Goal: Contribute content: Add original content to the website for others to see

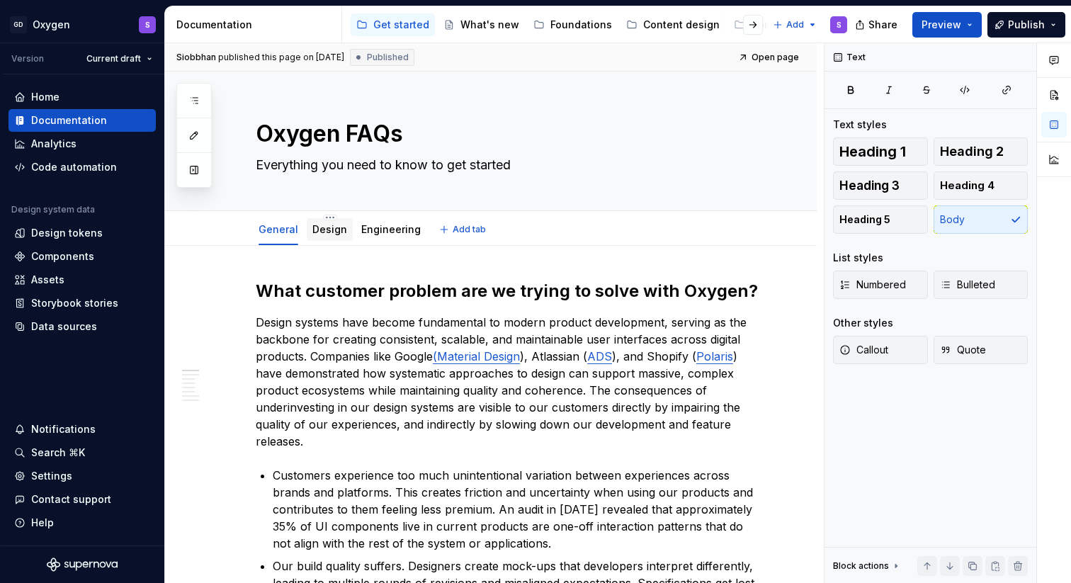
click at [317, 230] on link "Design" at bounding box center [329, 229] width 35 height 12
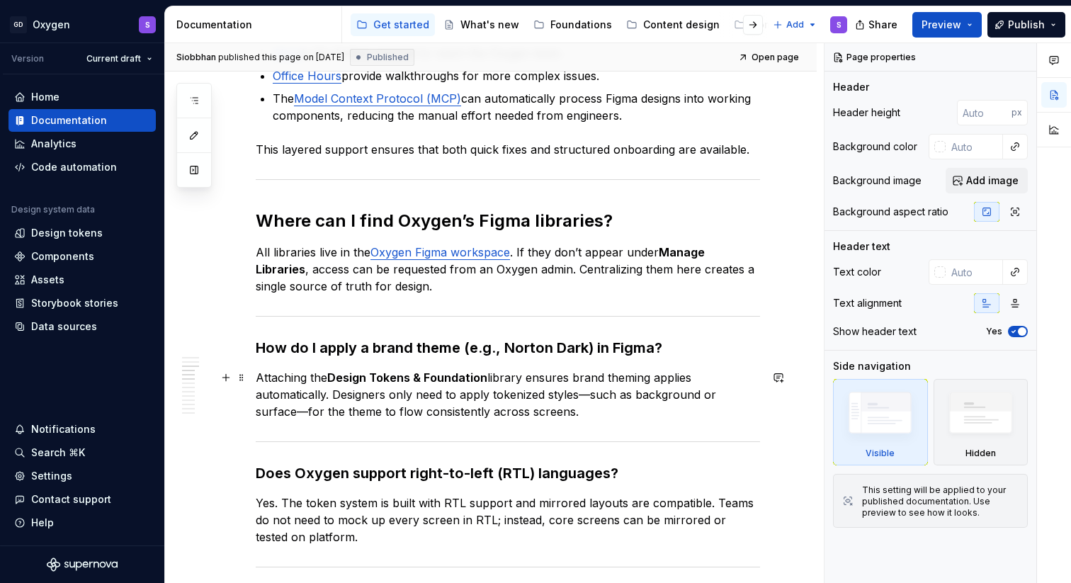
scroll to position [559, 0]
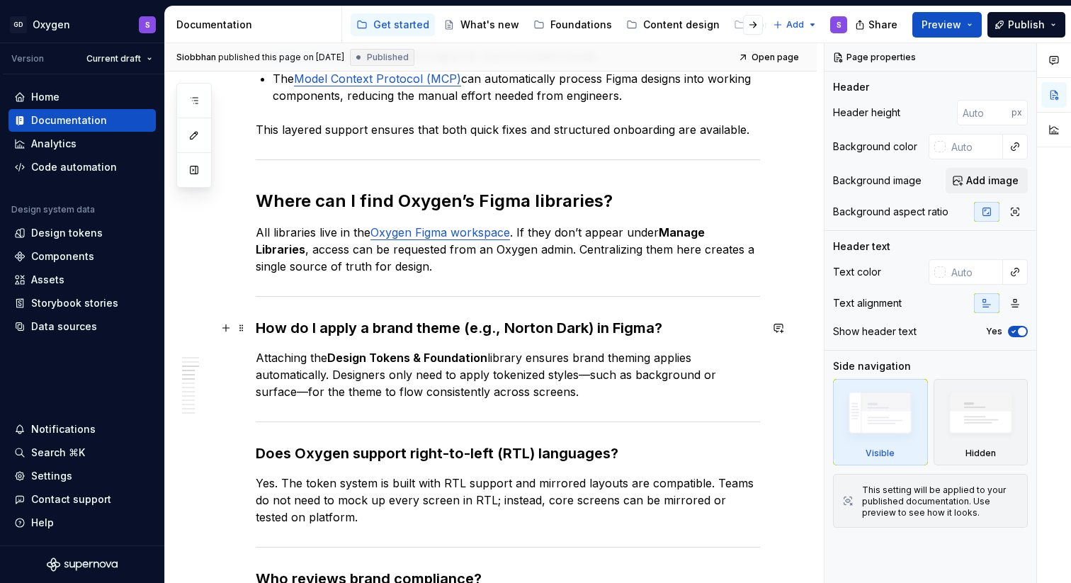
click at [581, 330] on h3 "How do I apply a brand theme (e.g., Norton Dark) in Figma?" at bounding box center [508, 328] width 504 height 20
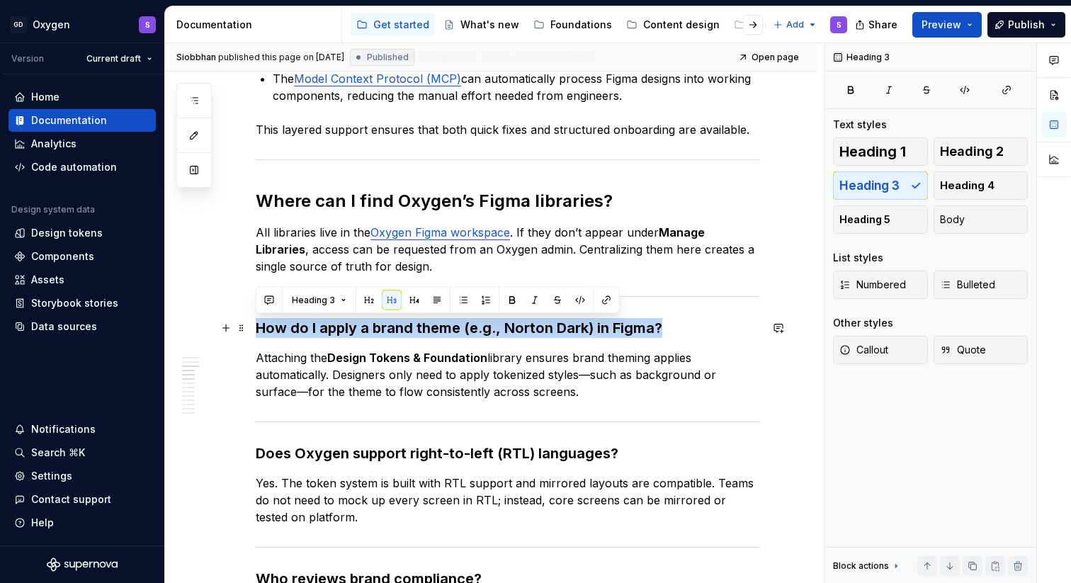
drag, startPoint x: 661, startPoint y: 326, endPoint x: 254, endPoint y: 322, distance: 408.0
click at [989, 151] on span "Heading 2" at bounding box center [972, 151] width 64 height 14
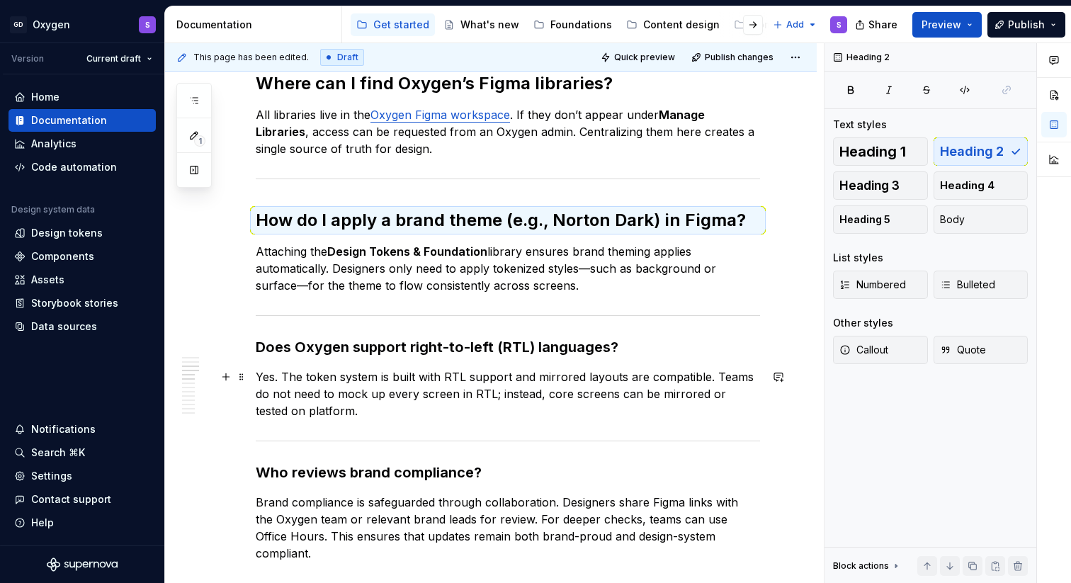
scroll to position [712, 0]
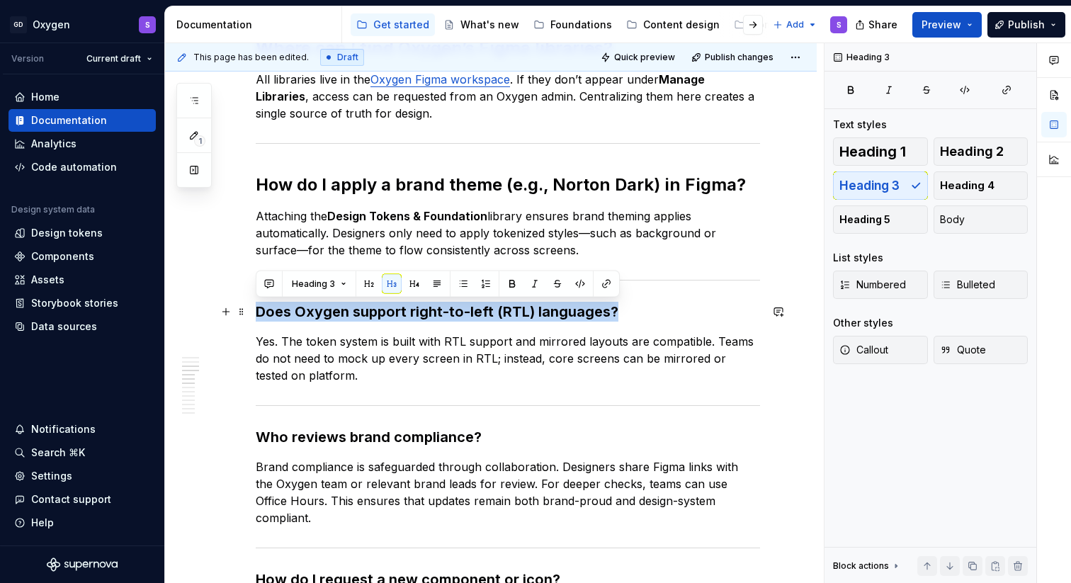
drag, startPoint x: 615, startPoint y: 314, endPoint x: 255, endPoint y: 310, distance: 359.8
click at [983, 145] on span "Heading 2" at bounding box center [972, 151] width 64 height 14
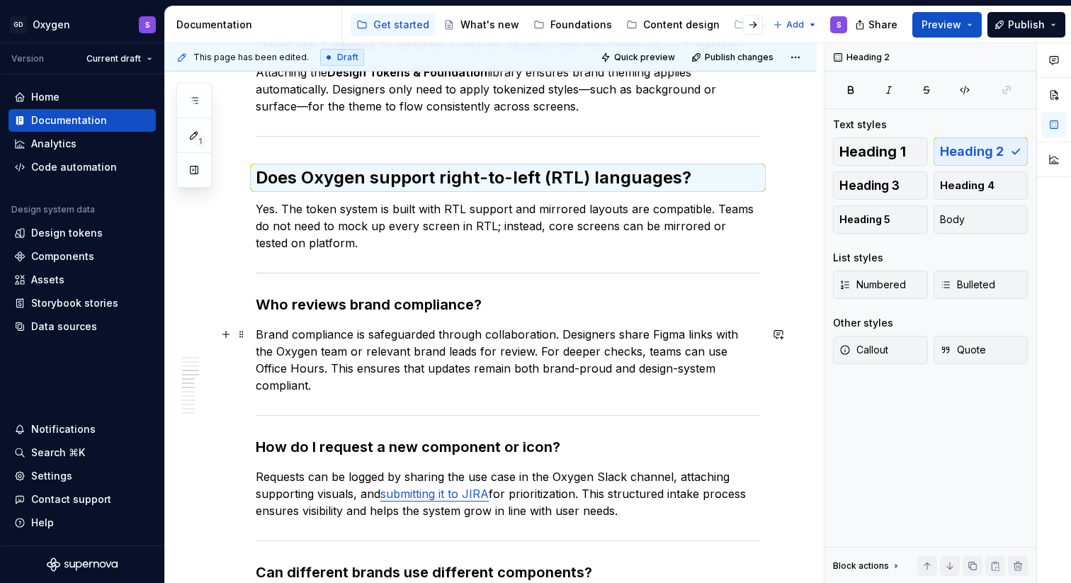
scroll to position [884, 0]
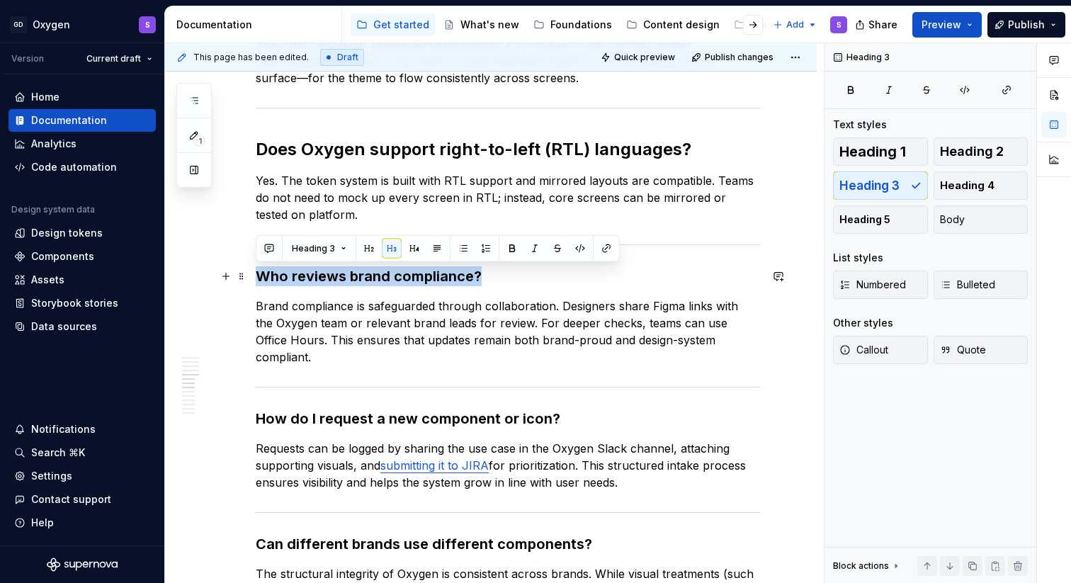
drag, startPoint x: 483, startPoint y: 280, endPoint x: 257, endPoint y: 280, distance: 225.9
click at [257, 280] on h3 "Who reviews brand compliance?" at bounding box center [508, 276] width 504 height 20
click at [988, 156] on span "Heading 2" at bounding box center [972, 151] width 64 height 14
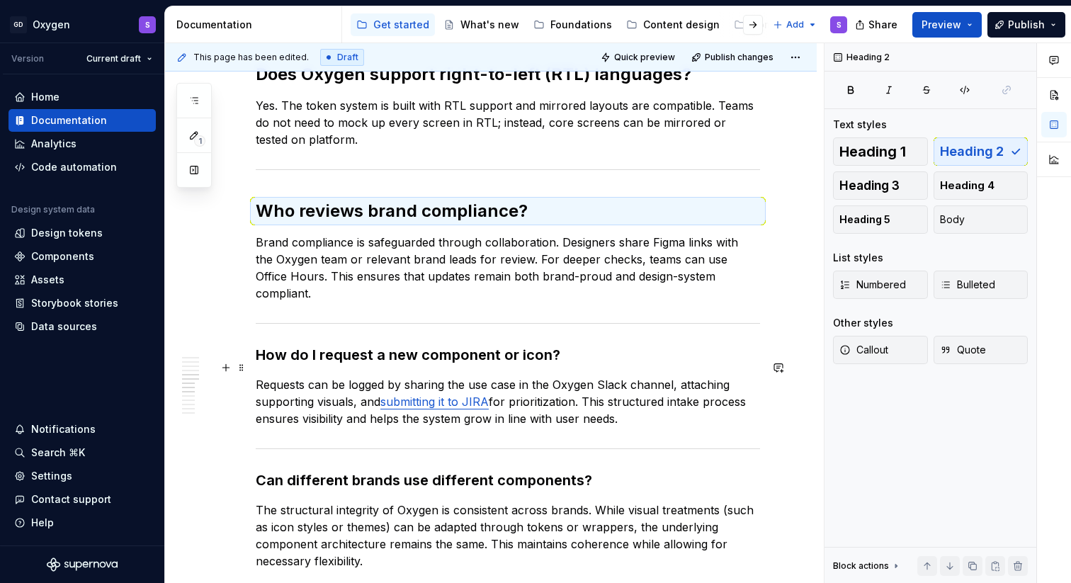
scroll to position [1005, 0]
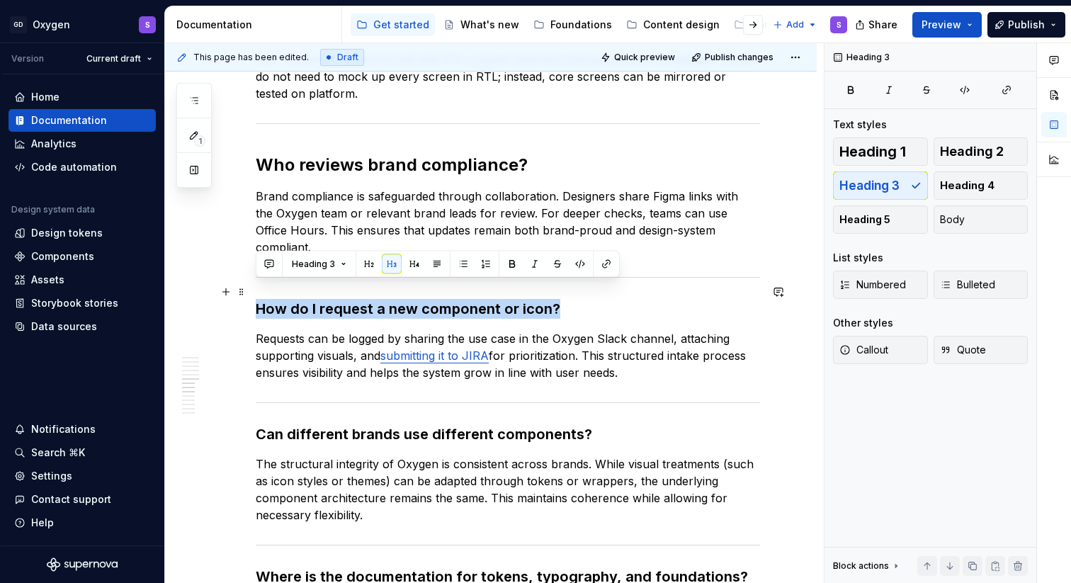
drag, startPoint x: 563, startPoint y: 293, endPoint x: 253, endPoint y: 297, distance: 310.2
click at [253, 297] on div "What happens if the design system doesn’t have the component I need? If a compo…" at bounding box center [491, 382] width 652 height 2283
click at [966, 154] on span "Heading 2" at bounding box center [972, 151] width 64 height 14
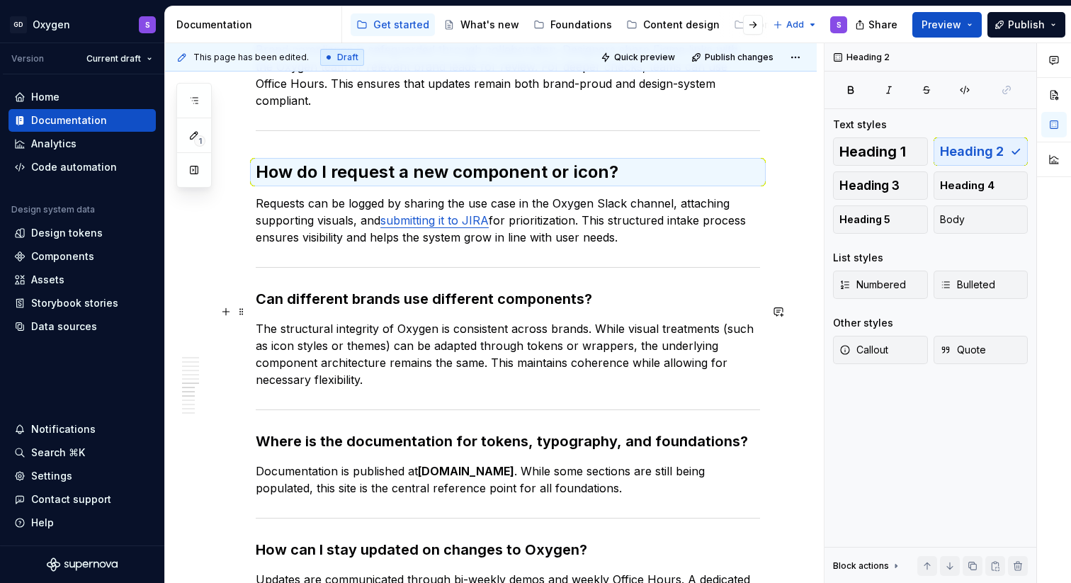
scroll to position [1169, 0]
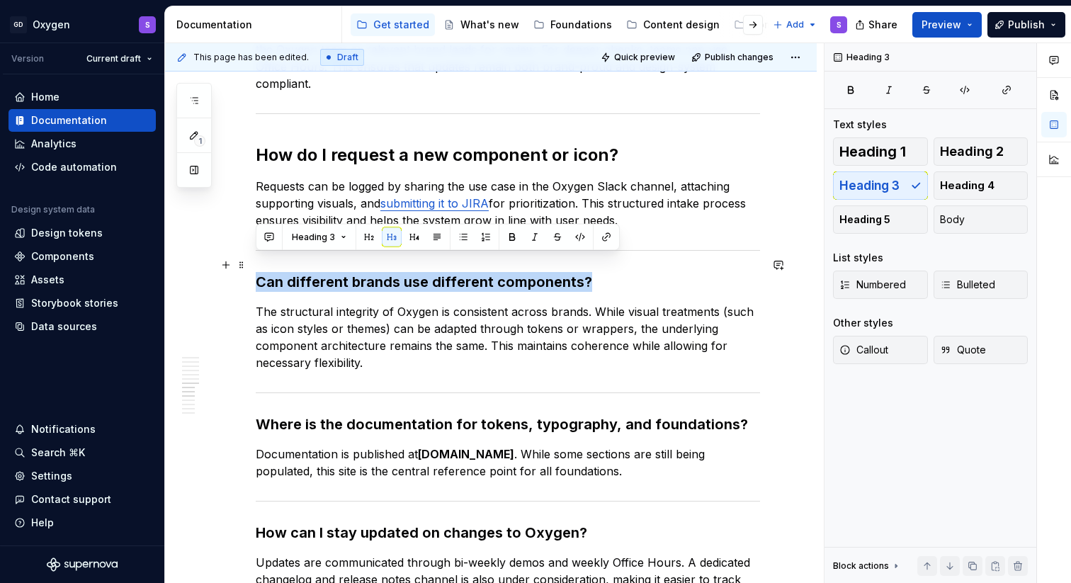
drag, startPoint x: 592, startPoint y: 264, endPoint x: 256, endPoint y: 266, distance: 336.4
click at [256, 272] on h3 "Can different brands use different components?" at bounding box center [508, 282] width 504 height 20
click at [965, 152] on span "Heading 2" at bounding box center [972, 151] width 64 height 14
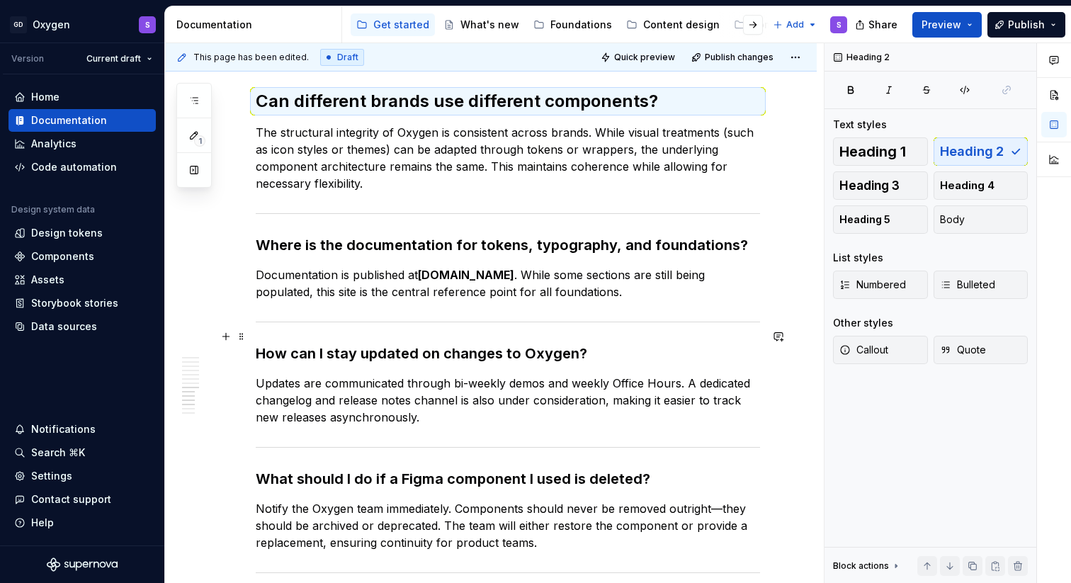
scroll to position [1363, 0]
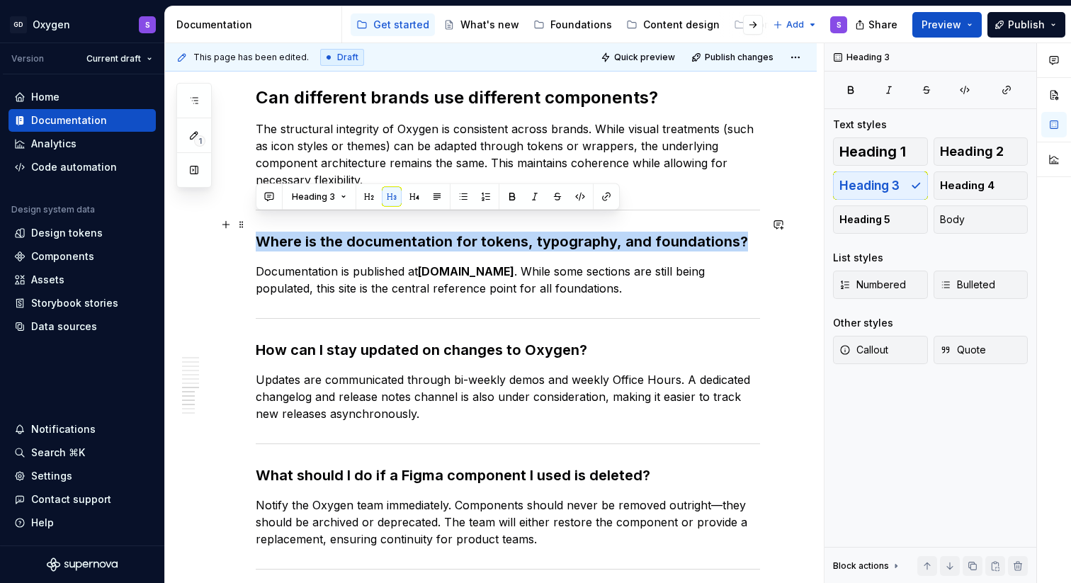
drag, startPoint x: 742, startPoint y: 227, endPoint x: 261, endPoint y: 227, distance: 481.6
click at [261, 232] on h3 "Where is the documentation for tokens, typography, and foundations?" at bounding box center [508, 242] width 504 height 20
click at [951, 150] on span "Heading 2" at bounding box center [972, 151] width 64 height 14
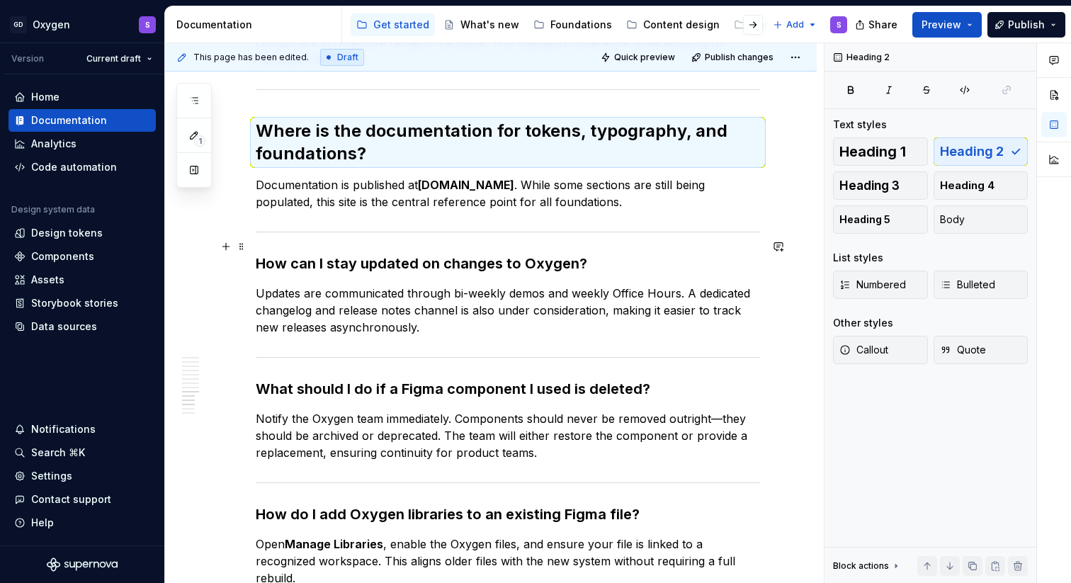
scroll to position [1513, 0]
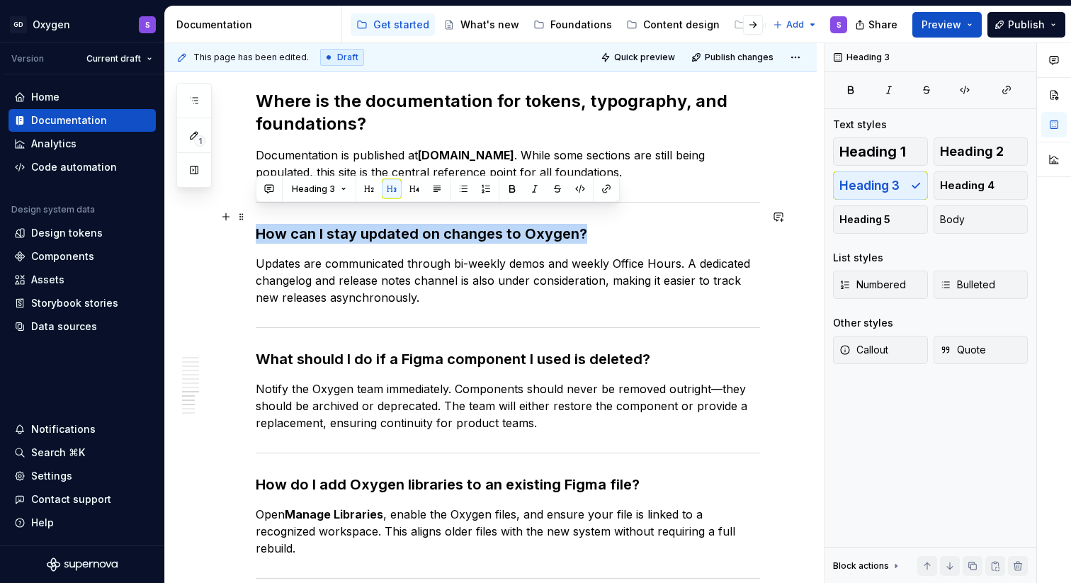
drag, startPoint x: 619, startPoint y: 218, endPoint x: 258, endPoint y: 219, distance: 361.2
click at [258, 224] on h3 "How can I stay updated on changes to Oxygen?" at bounding box center [508, 234] width 504 height 20
click at [972, 142] on button "Heading 2" at bounding box center [980, 151] width 95 height 28
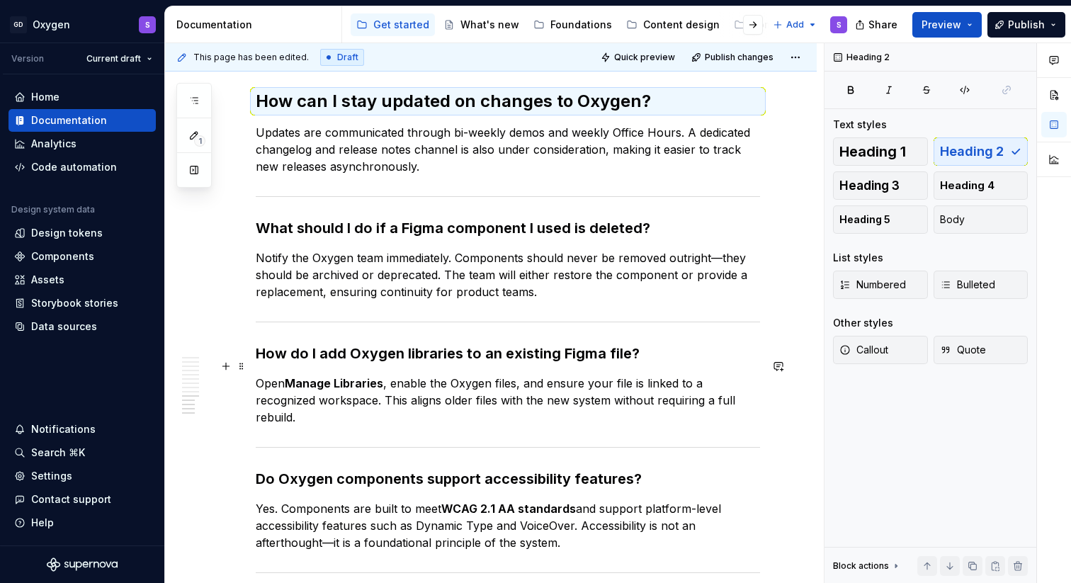
scroll to position [1673, 0]
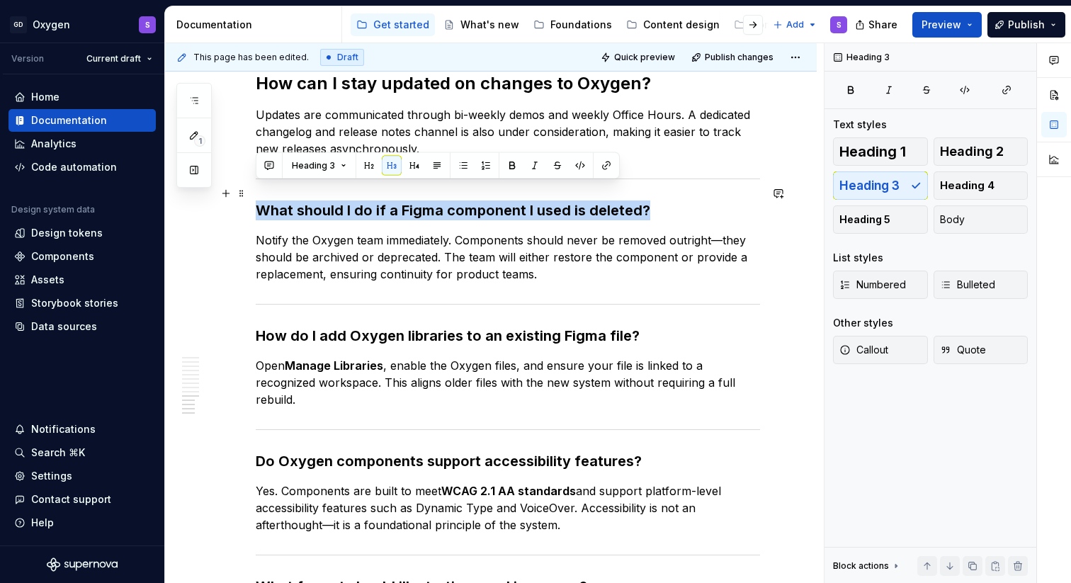
drag, startPoint x: 651, startPoint y: 192, endPoint x: 258, endPoint y: 191, distance: 393.1
click at [258, 200] on h3 "What should I do if a Figma component I used is deleted?" at bounding box center [508, 210] width 504 height 20
click at [966, 147] on span "Heading 2" at bounding box center [972, 151] width 64 height 14
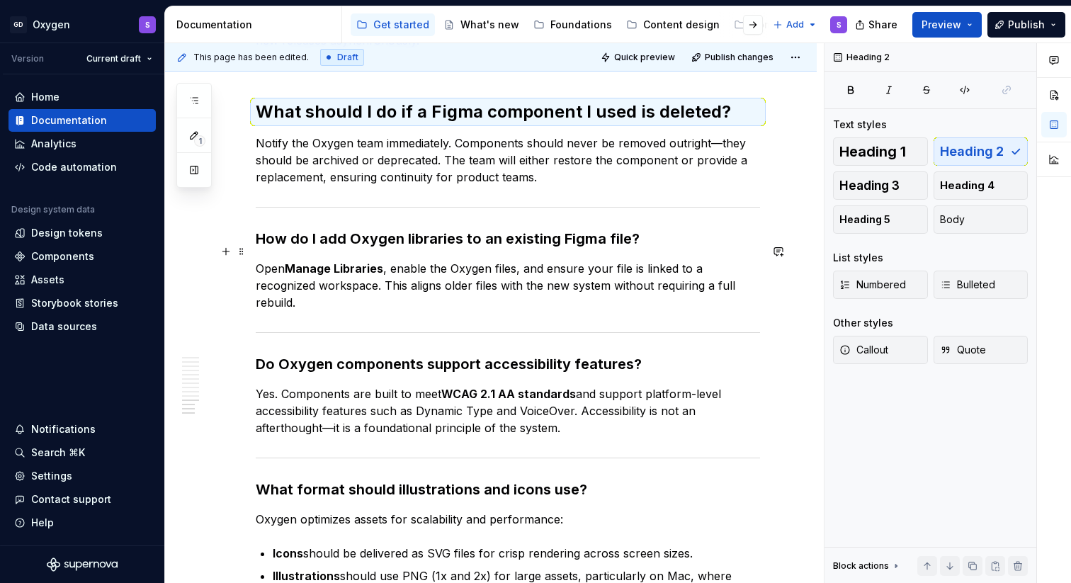
scroll to position [1816, 0]
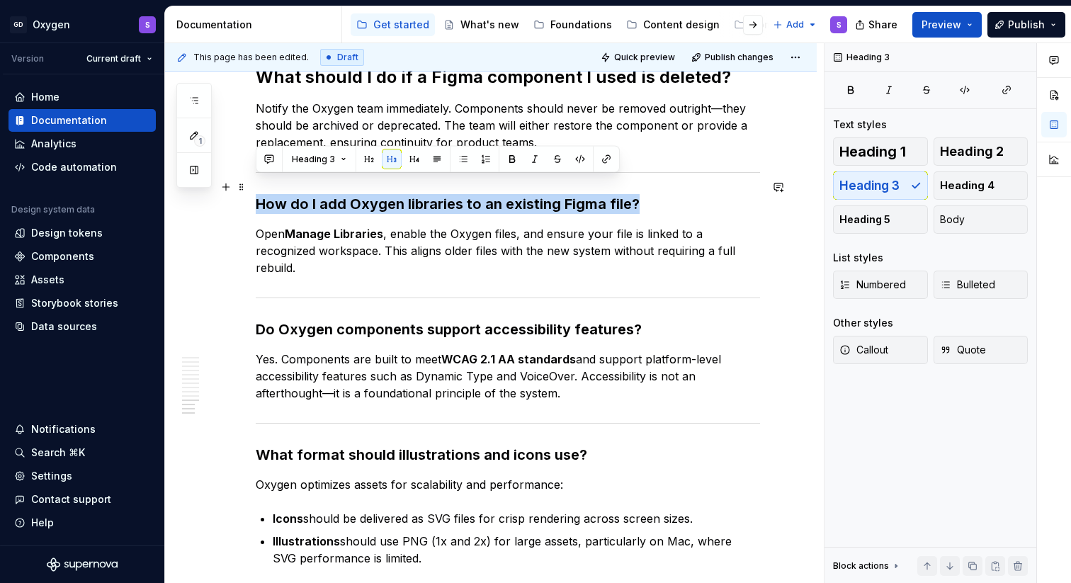
drag, startPoint x: 644, startPoint y: 187, endPoint x: 251, endPoint y: 186, distance: 393.1
click at [987, 152] on span "Heading 2" at bounding box center [972, 151] width 64 height 14
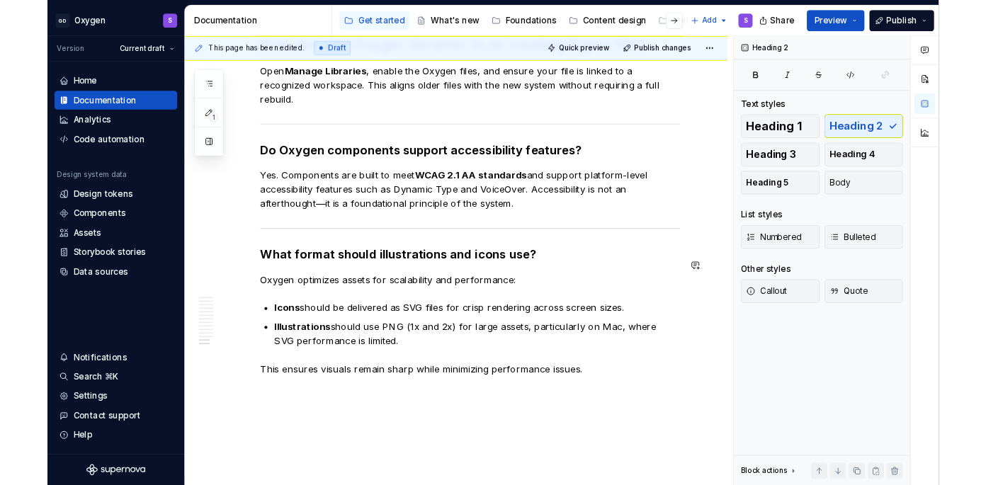
scroll to position [1990, 0]
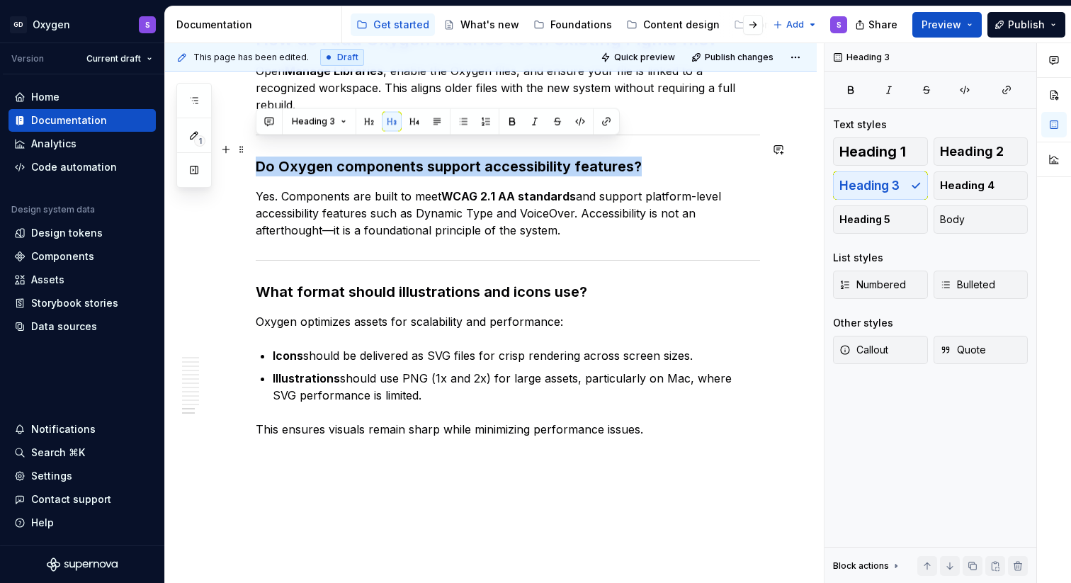
drag, startPoint x: 640, startPoint y: 147, endPoint x: 258, endPoint y: 148, distance: 382.4
click at [258, 157] on h3 "Do Oxygen components support accessibility features?" at bounding box center [508, 167] width 504 height 20
click at [974, 154] on span "Heading 2" at bounding box center [972, 151] width 64 height 14
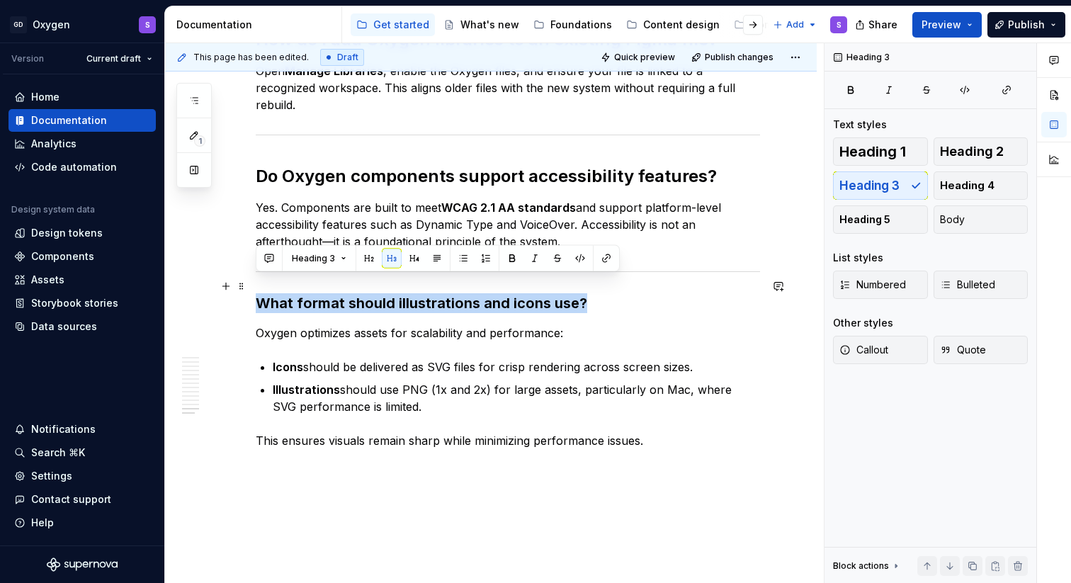
drag, startPoint x: 584, startPoint y: 288, endPoint x: 266, endPoint y: 286, distance: 317.3
click at [261, 293] on h3 "What format should illustrations and icons use?" at bounding box center [508, 303] width 504 height 20
click at [982, 150] on span "Heading 2" at bounding box center [972, 151] width 64 height 14
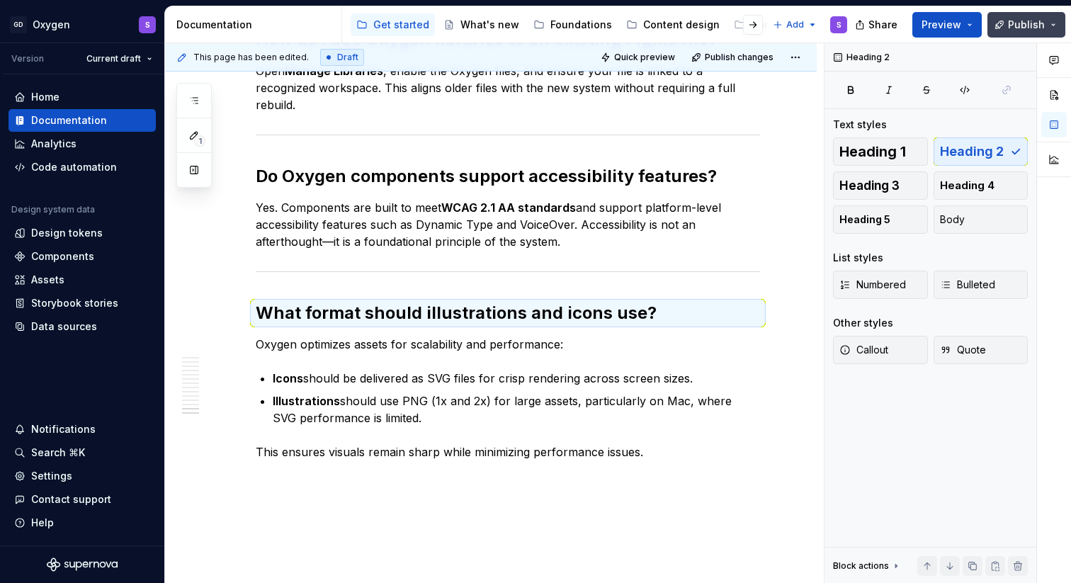
click at [1011, 25] on span "Publish" at bounding box center [1026, 25] width 37 height 14
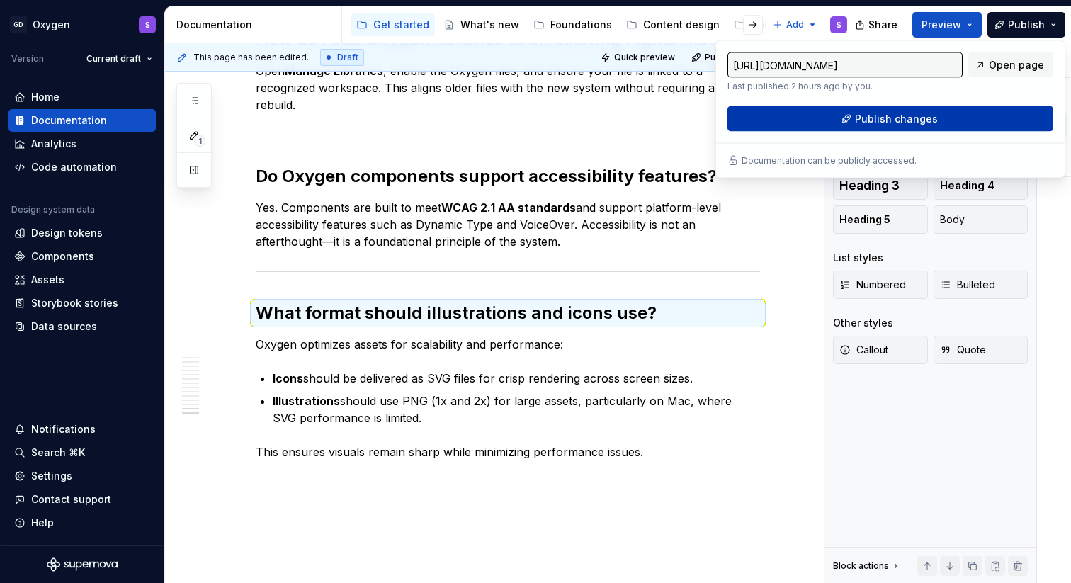
click at [907, 119] on span "Publish changes" at bounding box center [896, 119] width 83 height 14
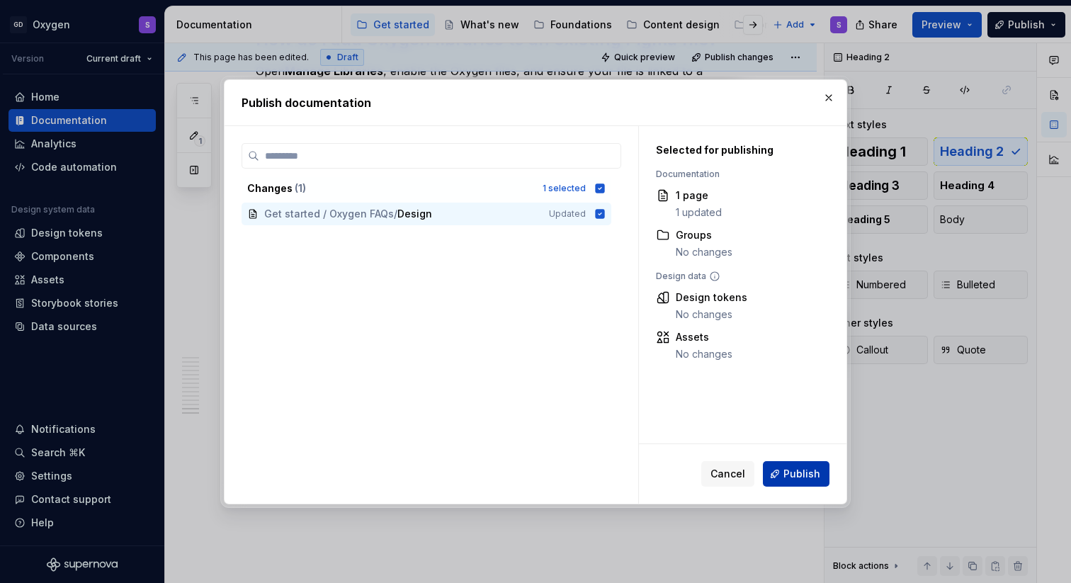
click at [800, 465] on button "Publish" at bounding box center [796, 473] width 67 height 25
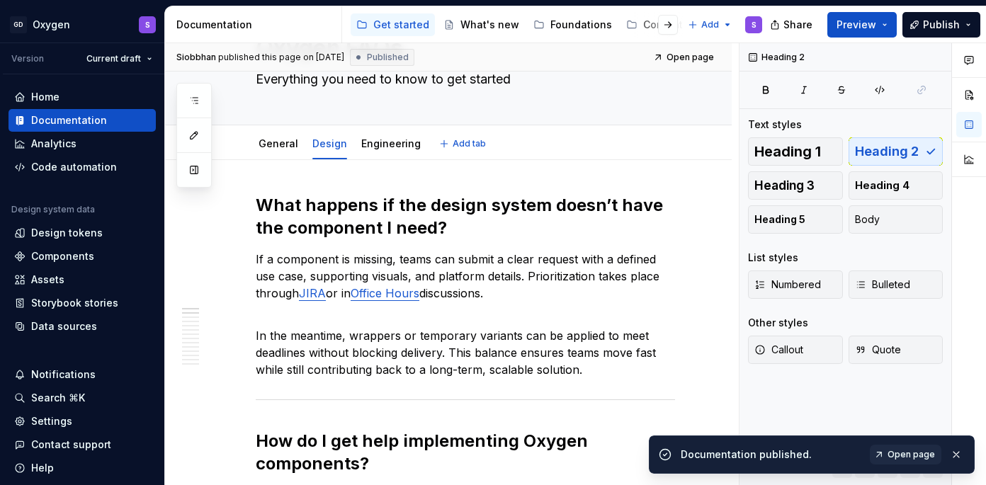
scroll to position [0, 0]
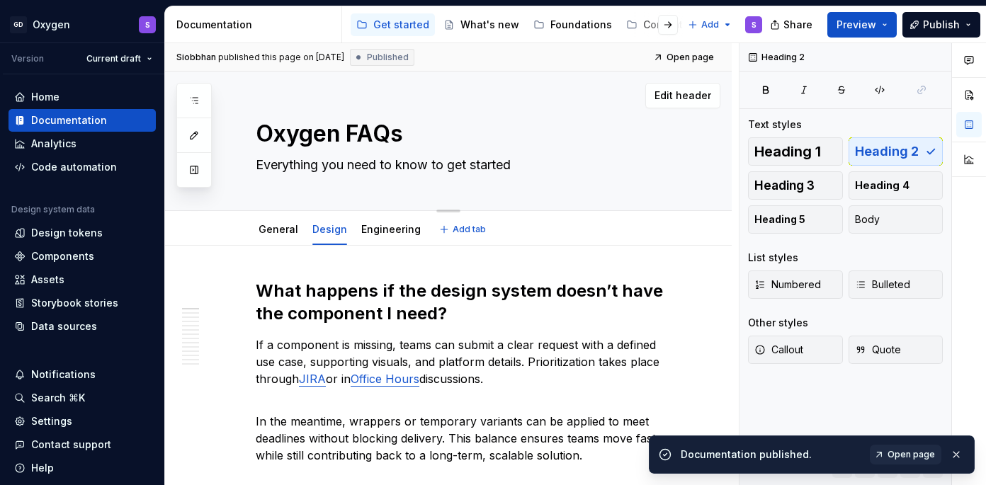
click at [474, 163] on textarea "Everything you need to know to get started" at bounding box center [462, 165] width 419 height 23
click at [513, 163] on textarea "Everything you need to know to get started" at bounding box center [462, 165] width 419 height 23
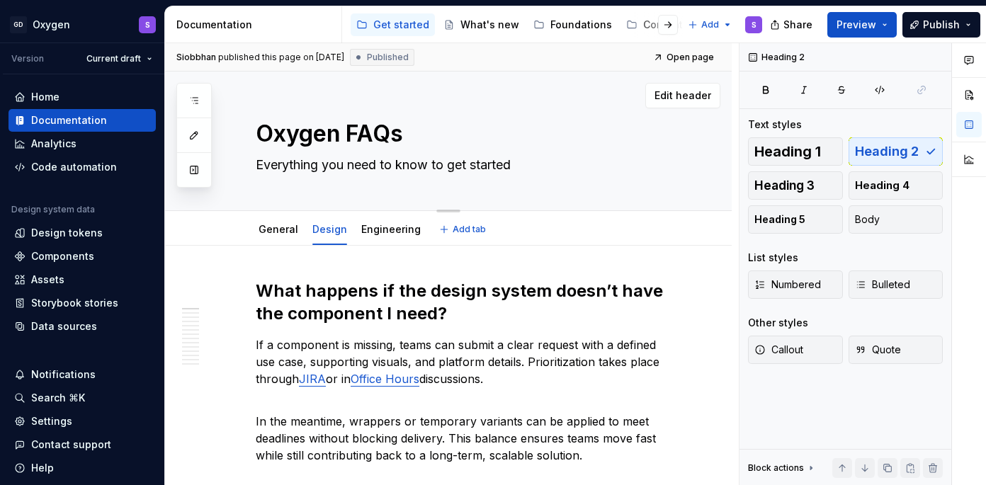
type textarea "*"
drag, startPoint x: 519, startPoint y: 163, endPoint x: 239, endPoint y: 165, distance: 280.5
click at [239, 165] on div "Oxygen FAQs Everything you need to know to get started Edit header" at bounding box center [448, 142] width 567 height 140
paste textarea "What Oxygen is, why it matters, and how to use it"
type textarea "What Oxygen is, why it matters, and how to use it"
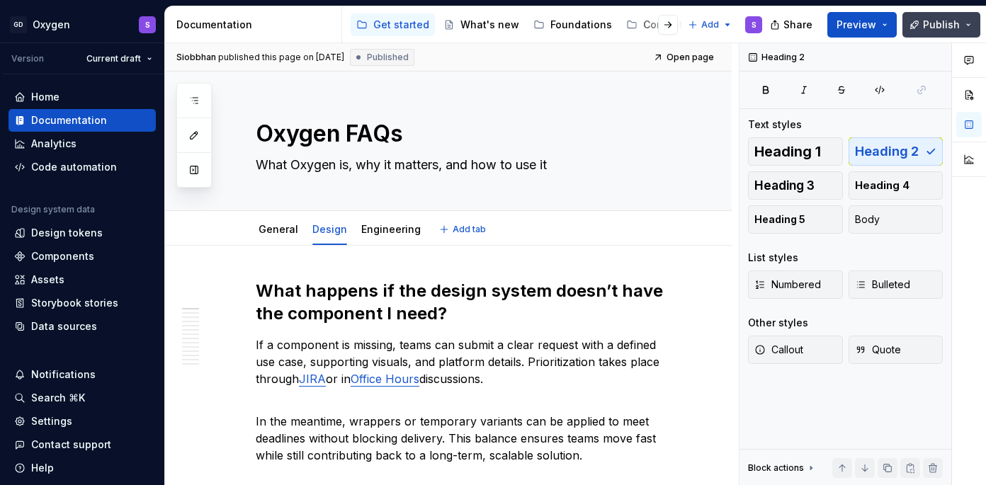
type textarea "*"
type textarea "What Oxygen is, why it matters, and how to use it"
click at [942, 24] on span "Publish" at bounding box center [941, 25] width 37 height 14
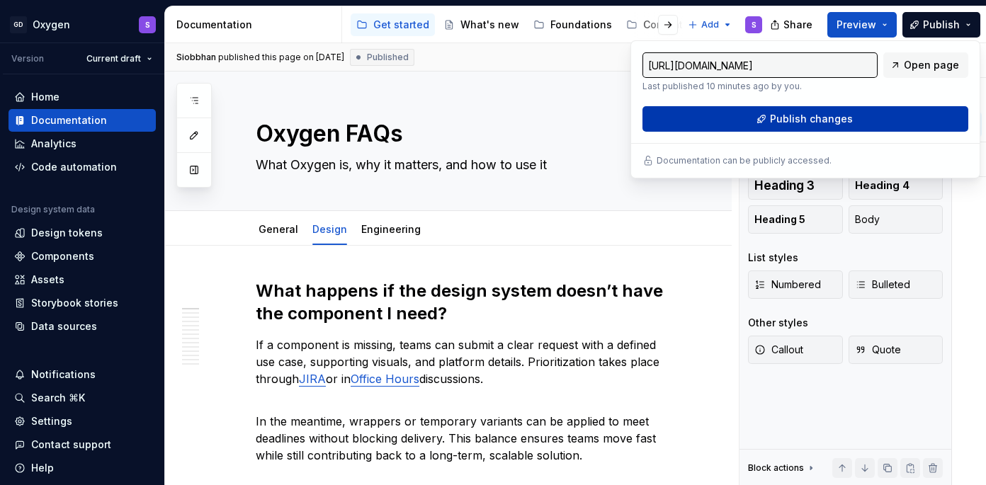
click at [890, 123] on button "Publish changes" at bounding box center [805, 118] width 326 height 25
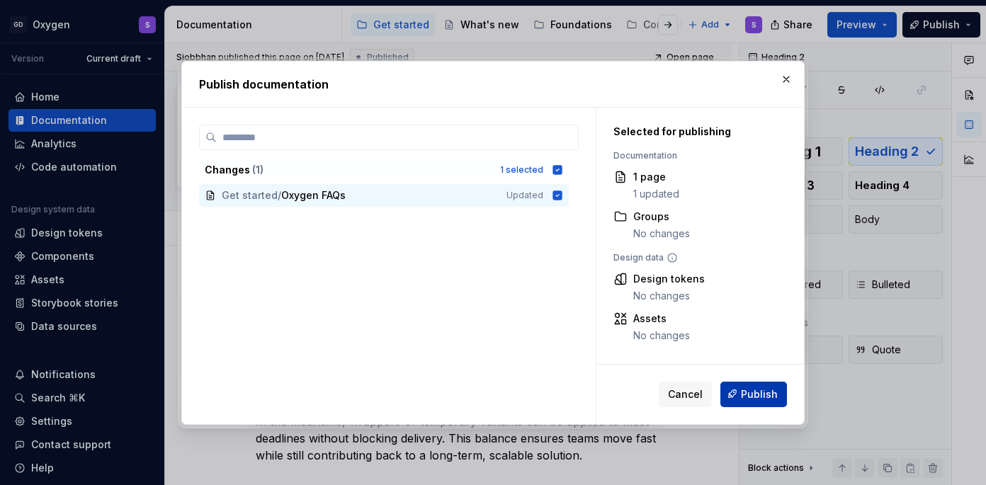
click at [776, 394] on span "Publish" at bounding box center [759, 394] width 37 height 14
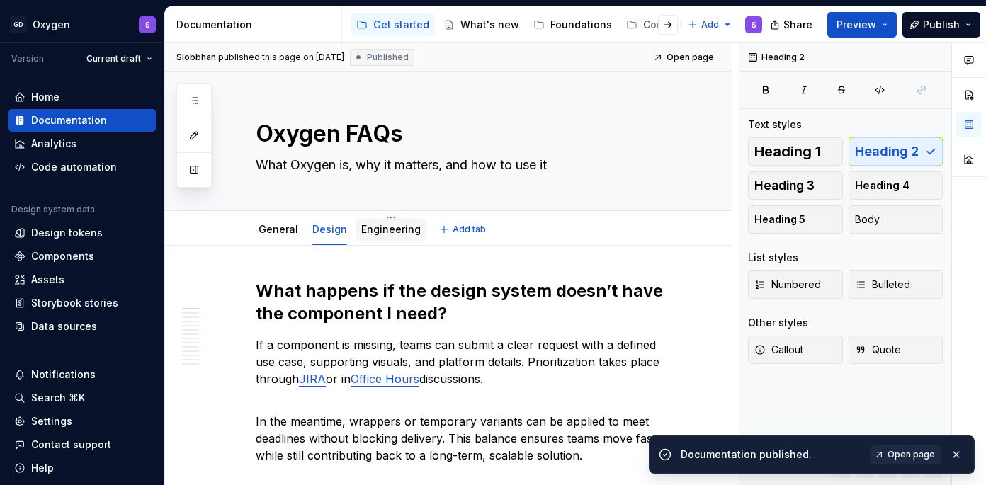
click at [396, 239] on div "Engineering" at bounding box center [391, 229] width 71 height 23
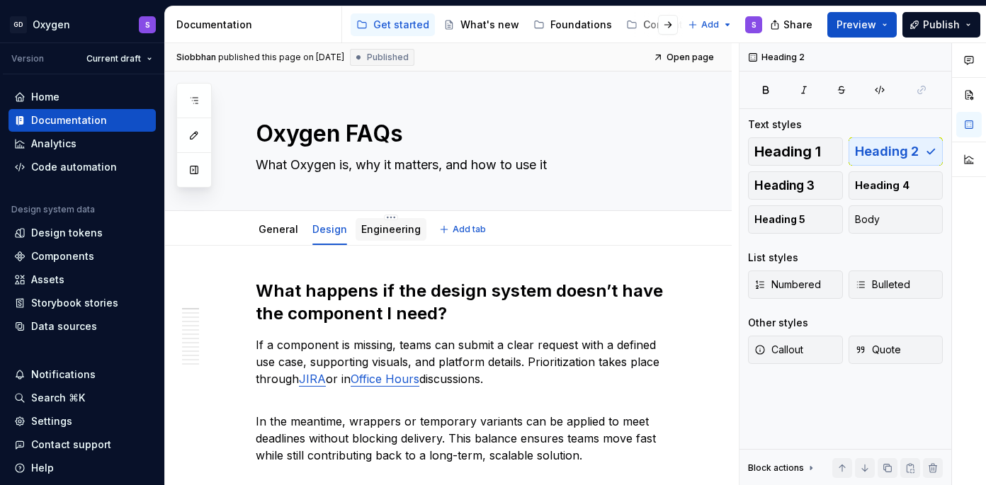
click at [396, 234] on link "Engineering" at bounding box center [390, 229] width 59 height 12
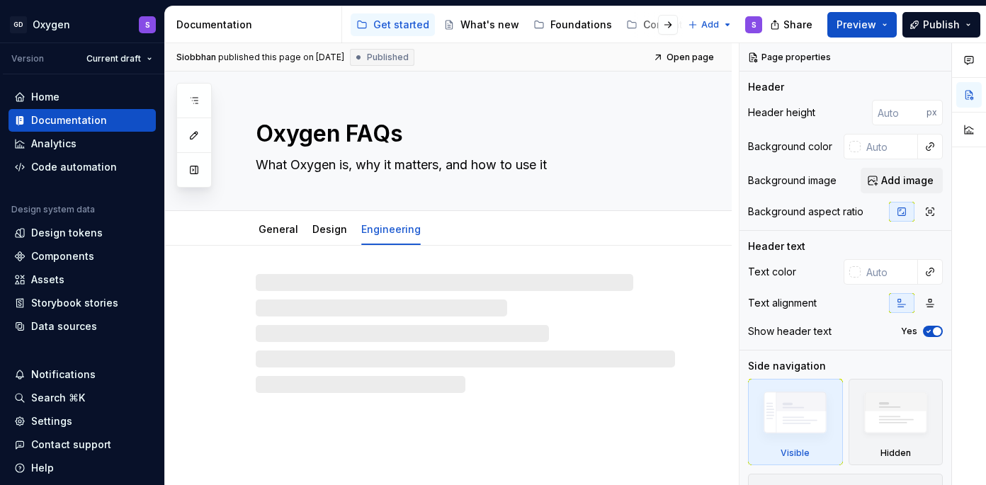
type textarea "*"
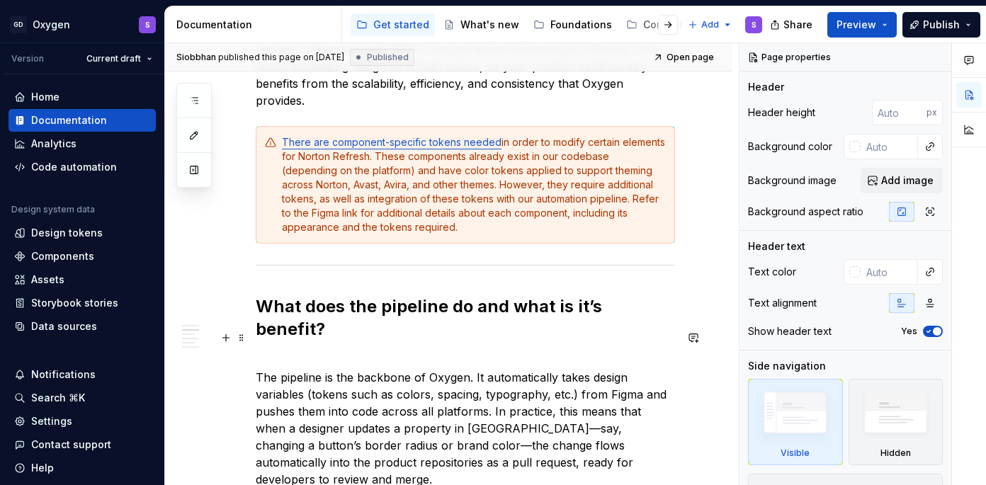
scroll to position [814, 0]
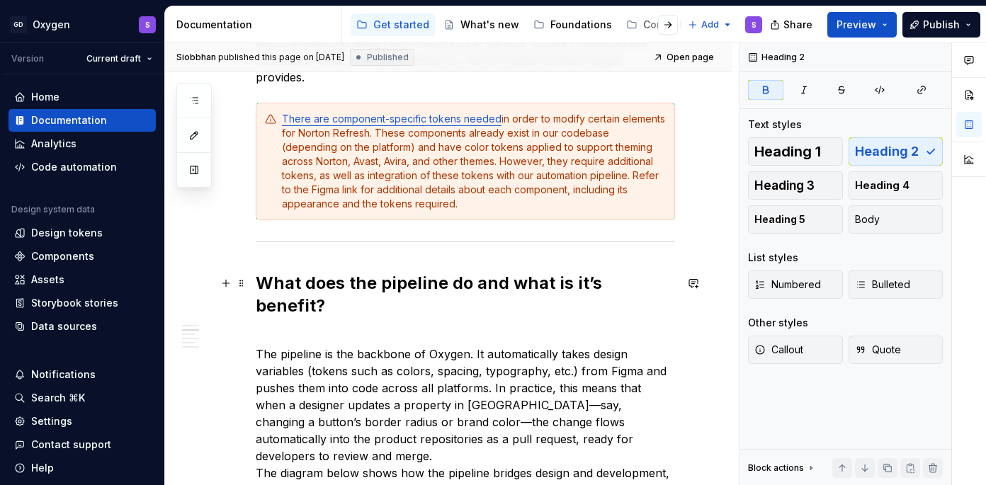
click at [587, 285] on strong "What does the pipeline do and what is it’s benefit?" at bounding box center [431, 294] width 351 height 43
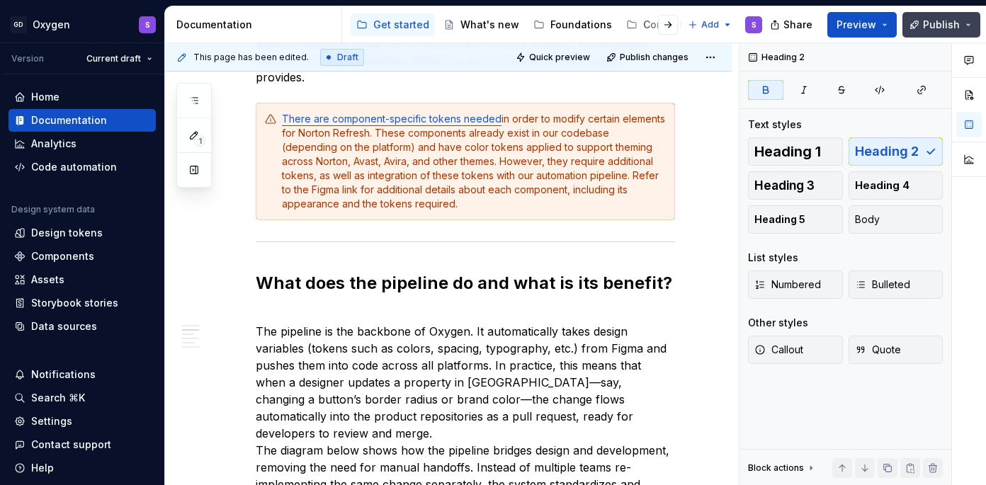
click at [932, 28] on span "Publish" at bounding box center [941, 25] width 37 height 14
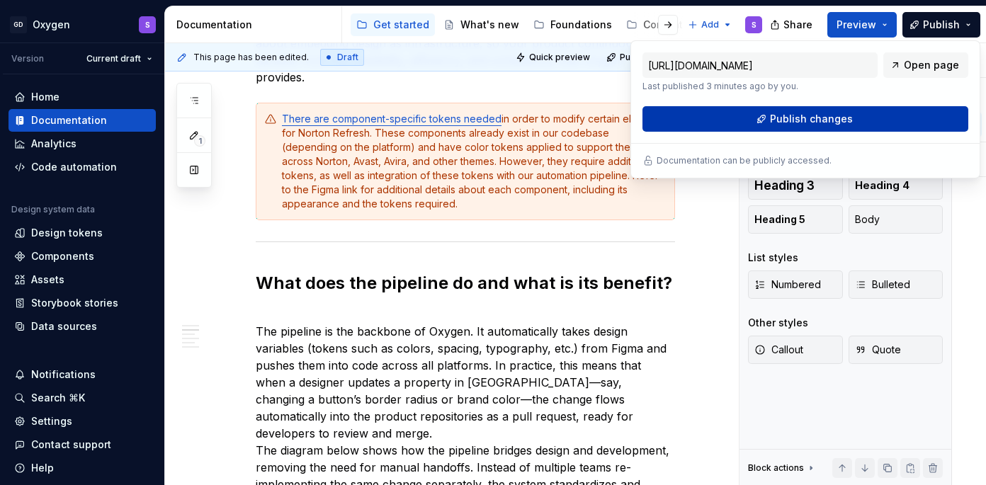
click at [863, 119] on button "Publish changes" at bounding box center [805, 118] width 326 height 25
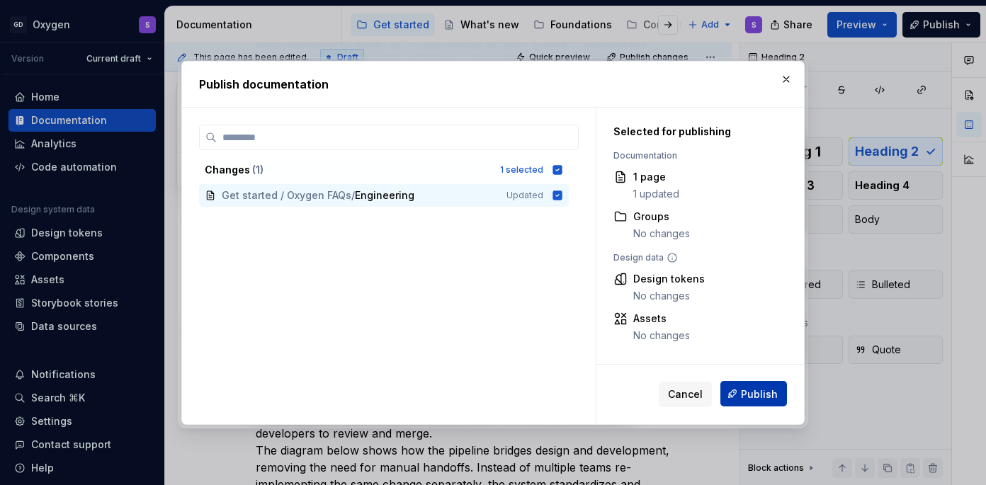
click at [760, 392] on span "Publish" at bounding box center [759, 394] width 37 height 14
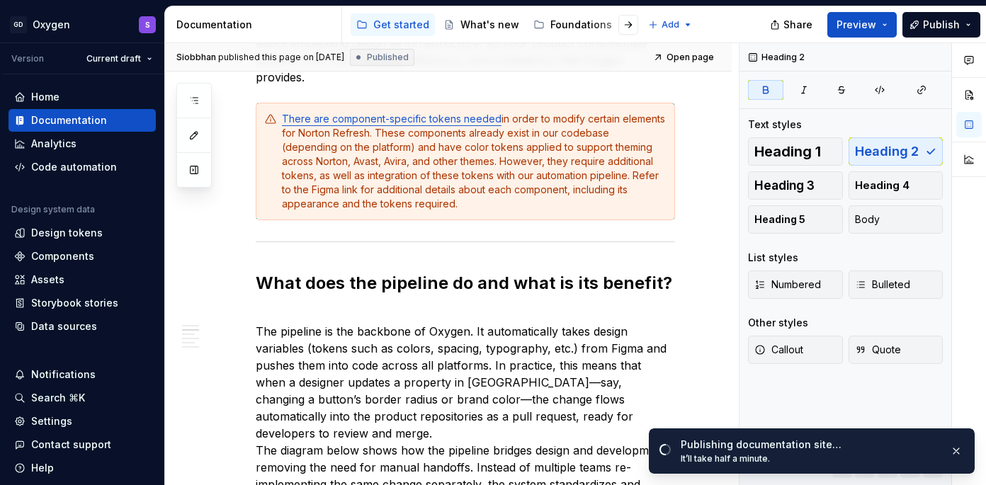
type textarea "*"
